Goal: Navigation & Orientation: Find specific page/section

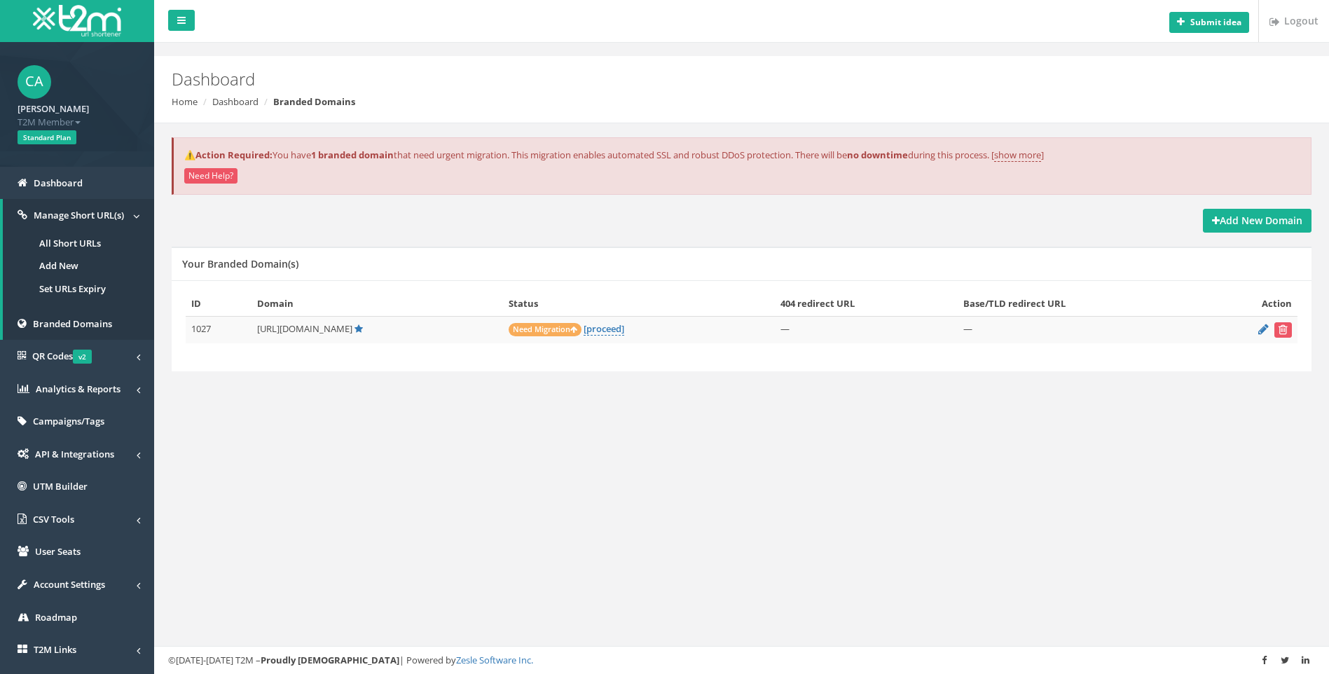
click at [107, 242] on link "All Short URLs" at bounding box center [78, 243] width 151 height 23
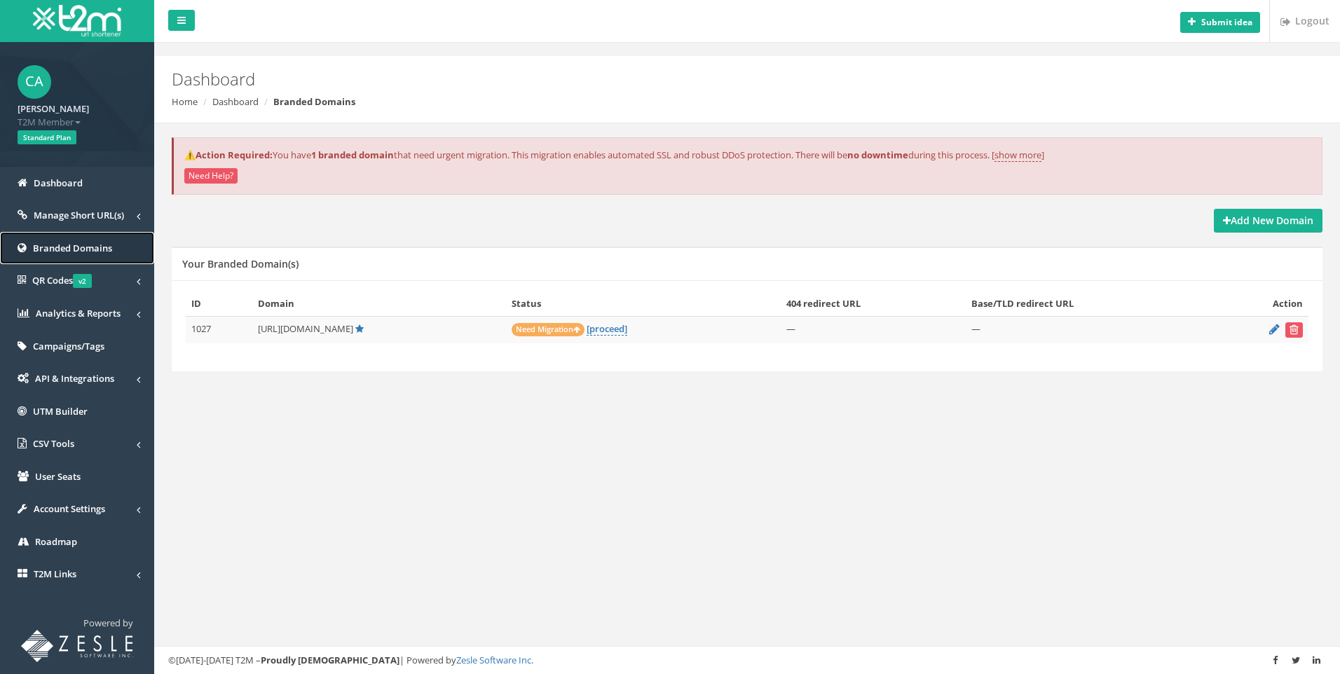
click at [111, 249] on span "Branded Domains" at bounding box center [72, 248] width 79 height 13
click at [100, 217] on span "Manage Short URL(s)" at bounding box center [79, 215] width 90 height 13
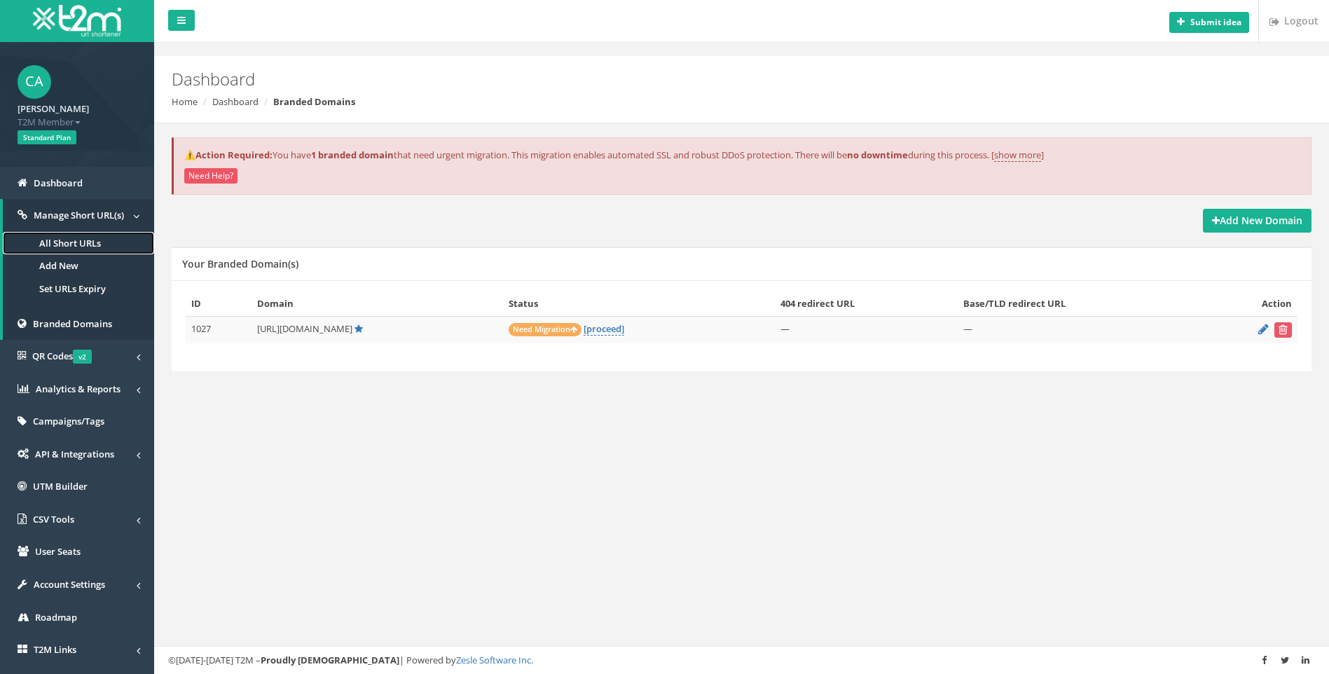
click at [77, 245] on link "All Short URLs" at bounding box center [78, 243] width 151 height 23
